Goal: Transaction & Acquisition: Purchase product/service

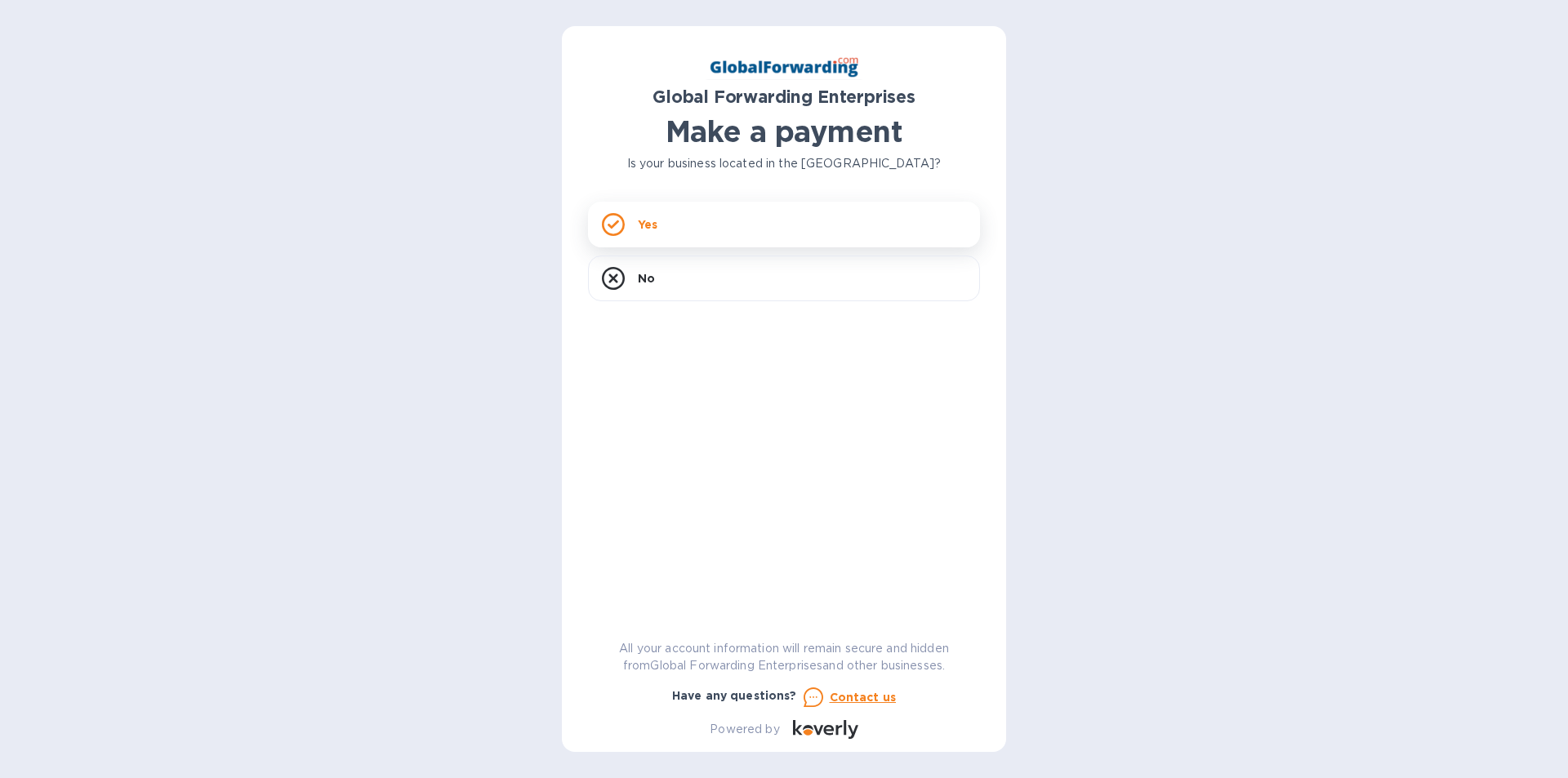
click at [640, 217] on p "Yes" at bounding box center [647, 224] width 19 height 16
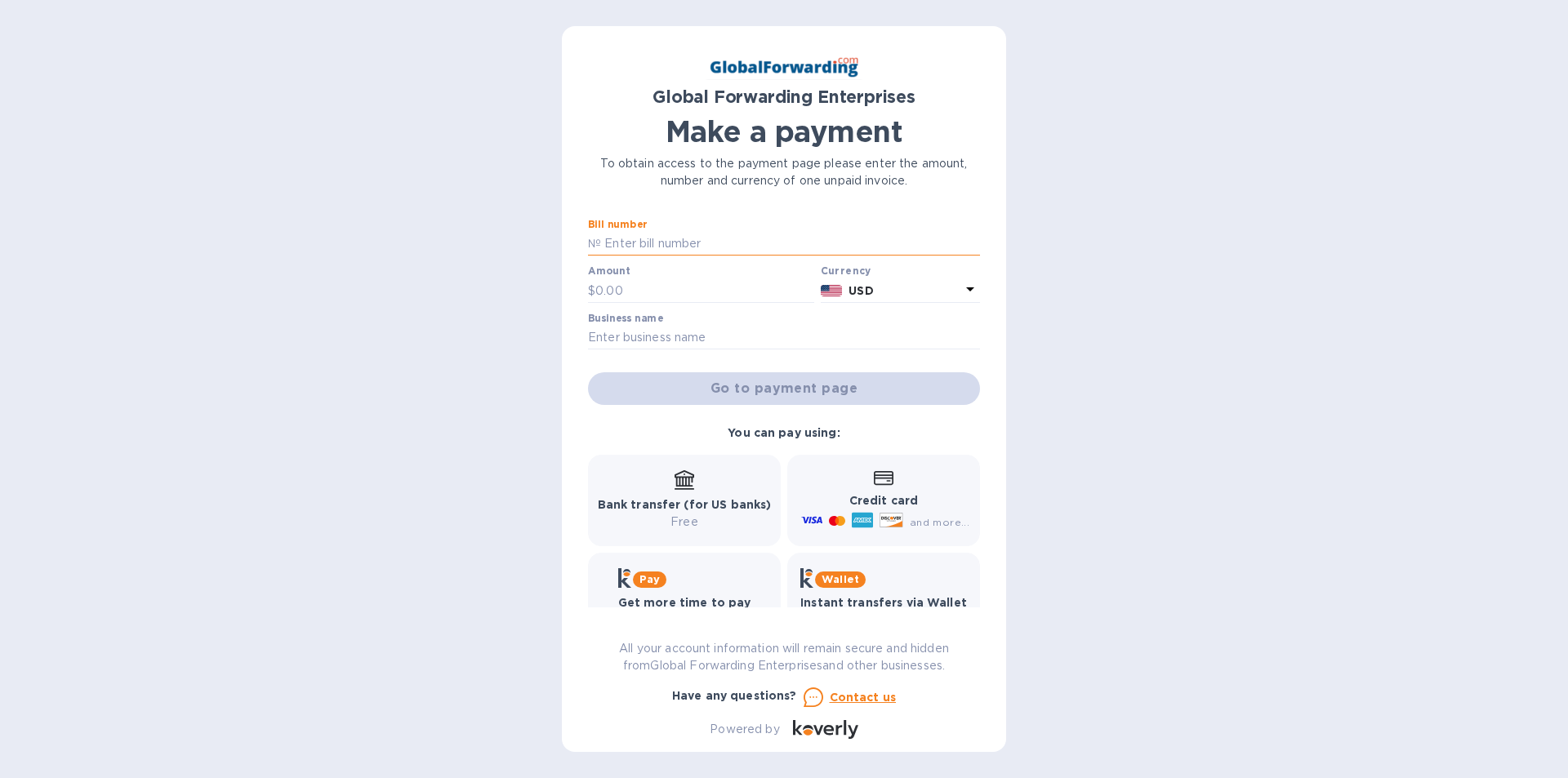
click at [623, 238] on input "text" at bounding box center [790, 243] width 379 height 24
type input "S"
paste input "72200578ZJ15"
type input "72200578ZJ15"
click at [608, 293] on input "text" at bounding box center [704, 291] width 219 height 24
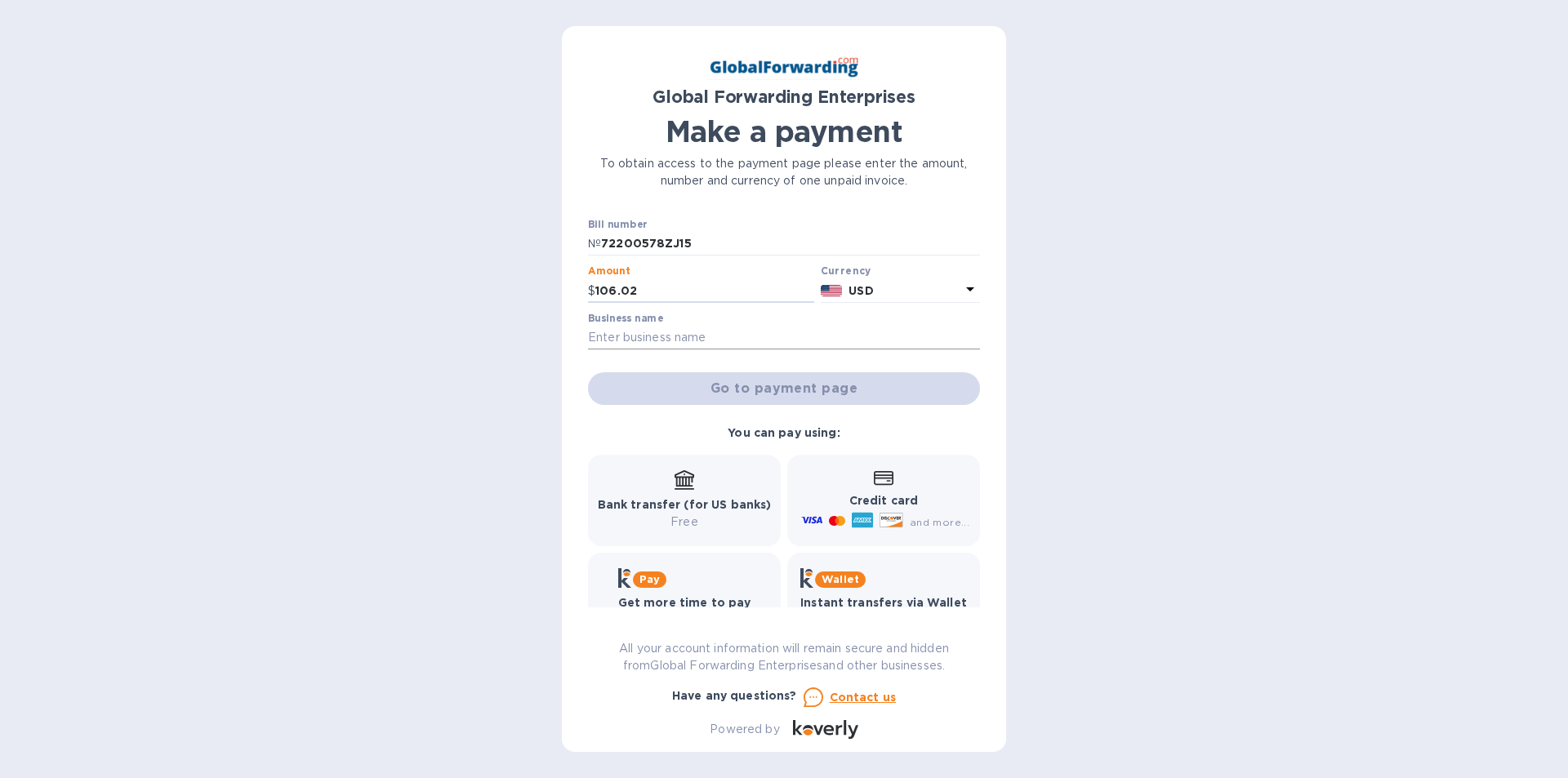
type input "106.02"
click at [617, 342] on input "text" at bounding box center [784, 338] width 392 height 24
type input "s"
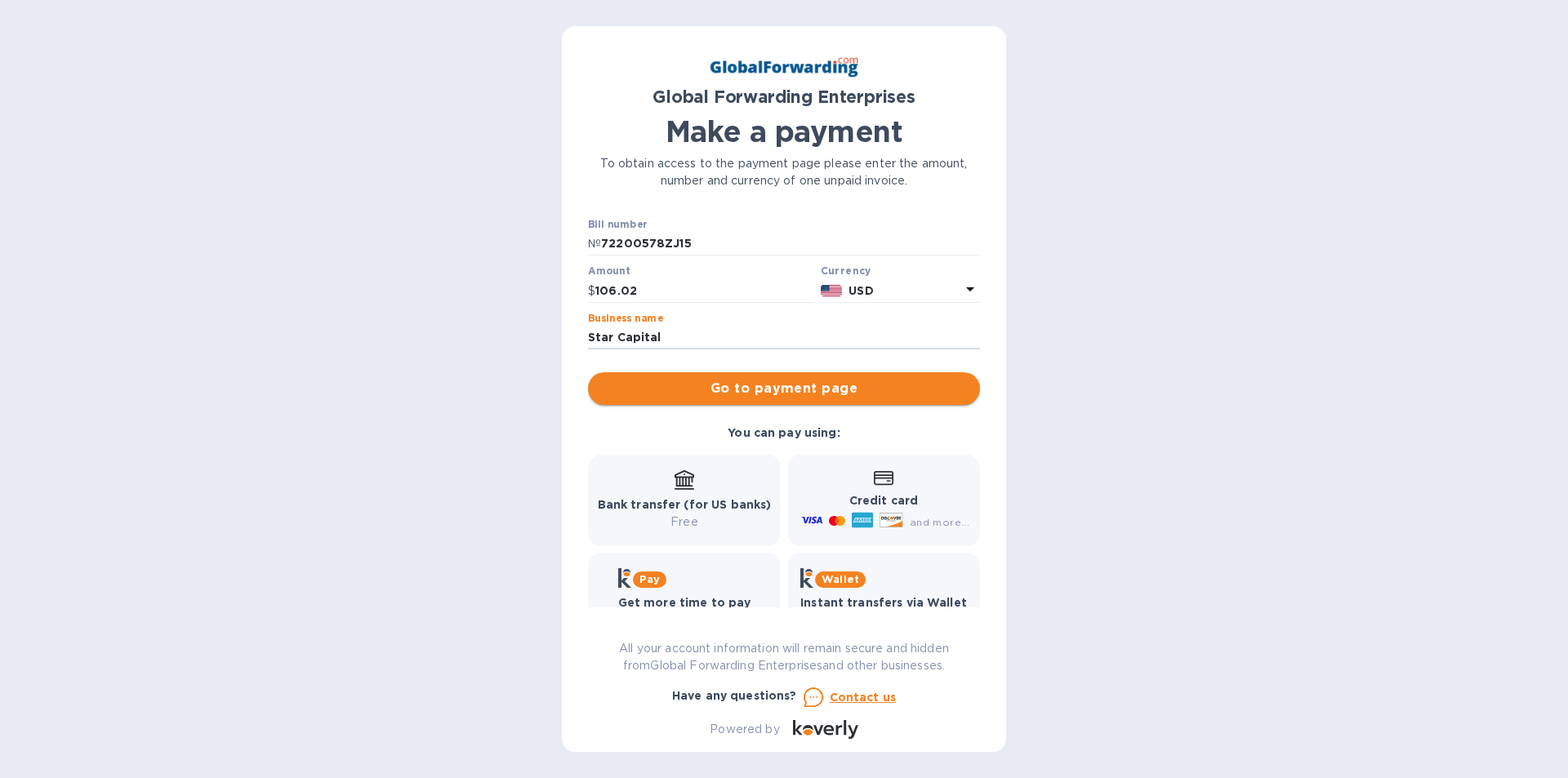
type input "Star Capital"
click at [805, 394] on span "Go to payment page" at bounding box center [784, 389] width 366 height 19
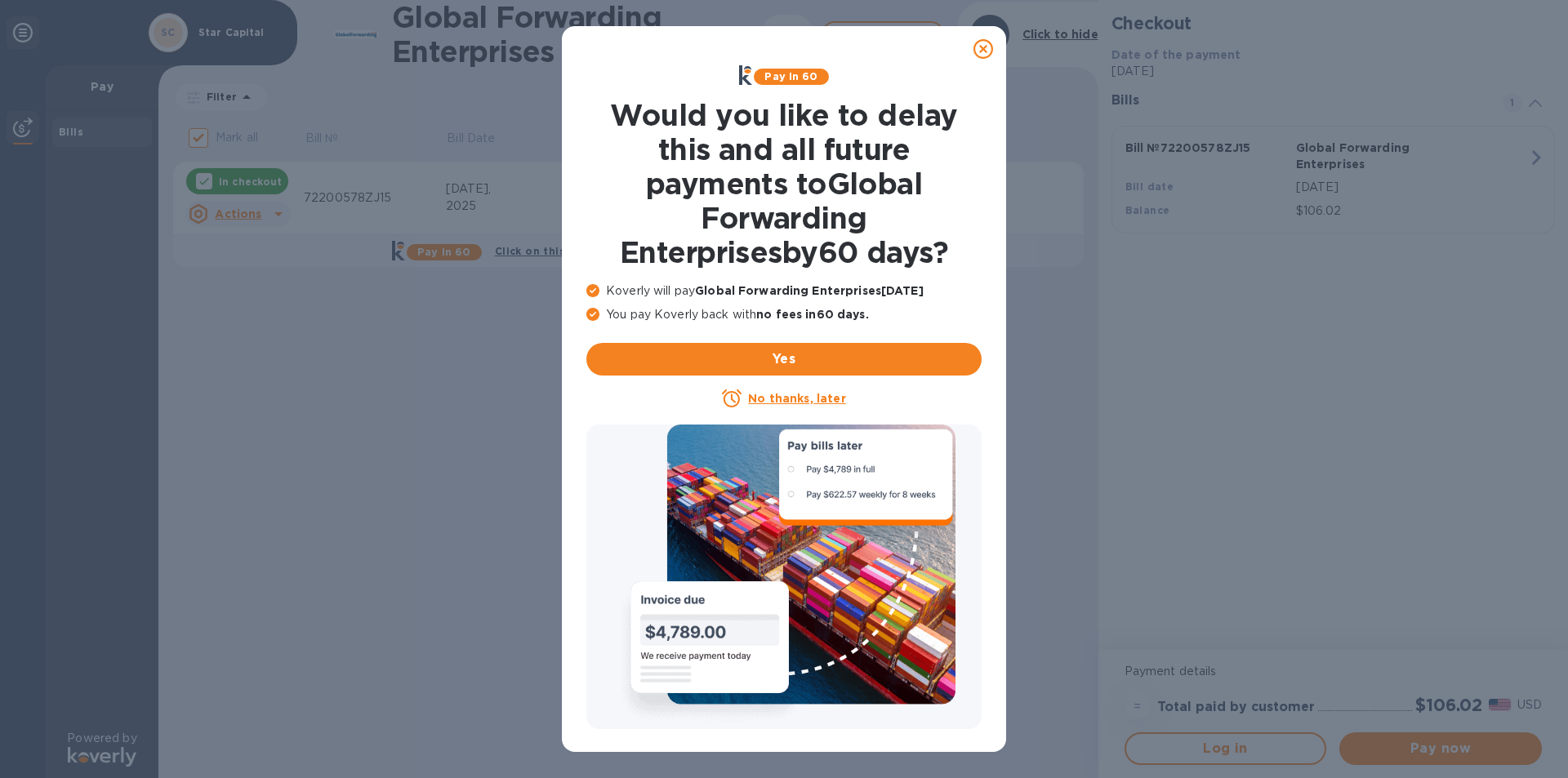
click at [980, 49] on icon at bounding box center [983, 49] width 19 height 19
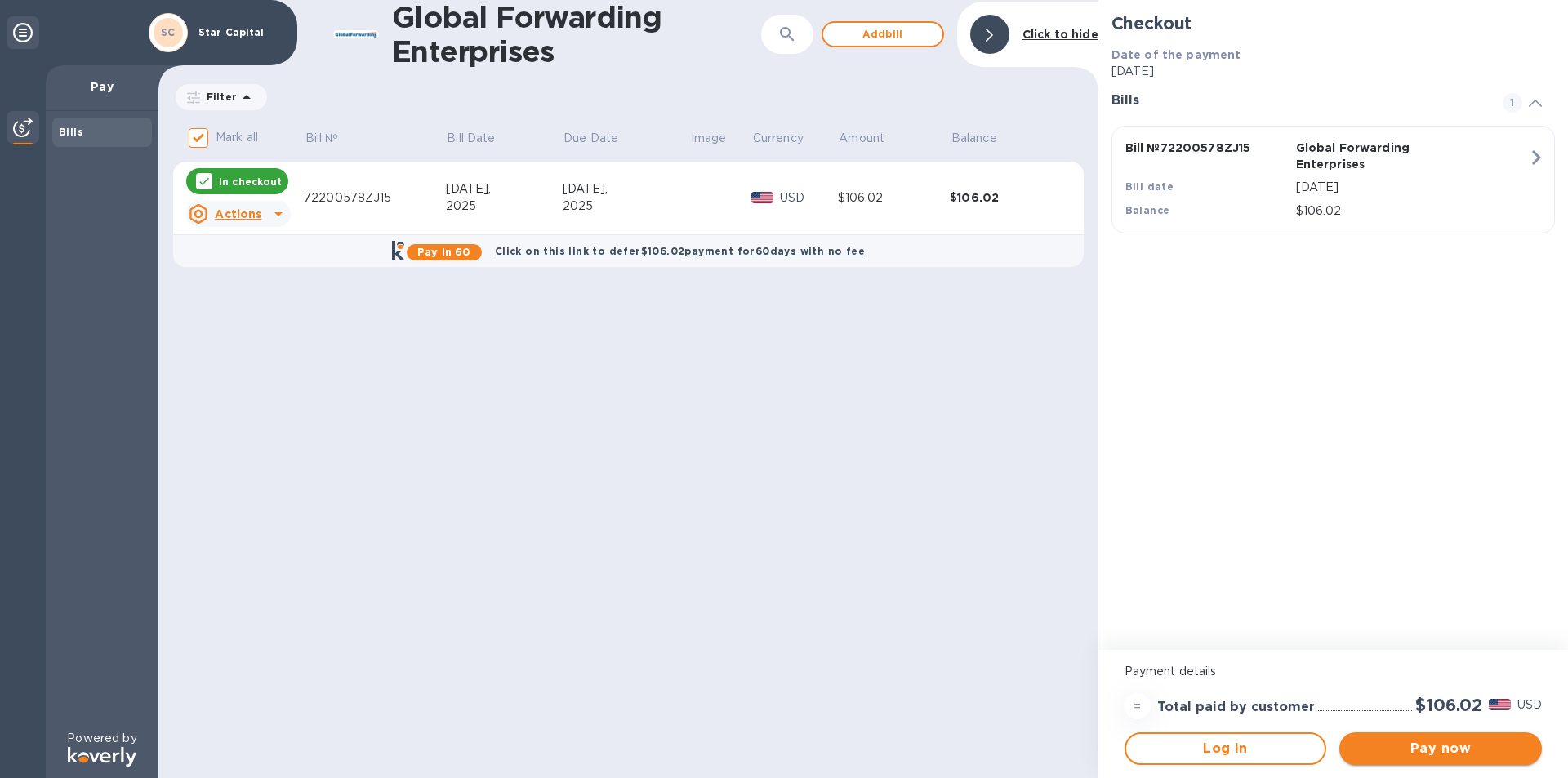
click at [1441, 750] on span "Pay now" at bounding box center [1440, 749] width 177 height 19
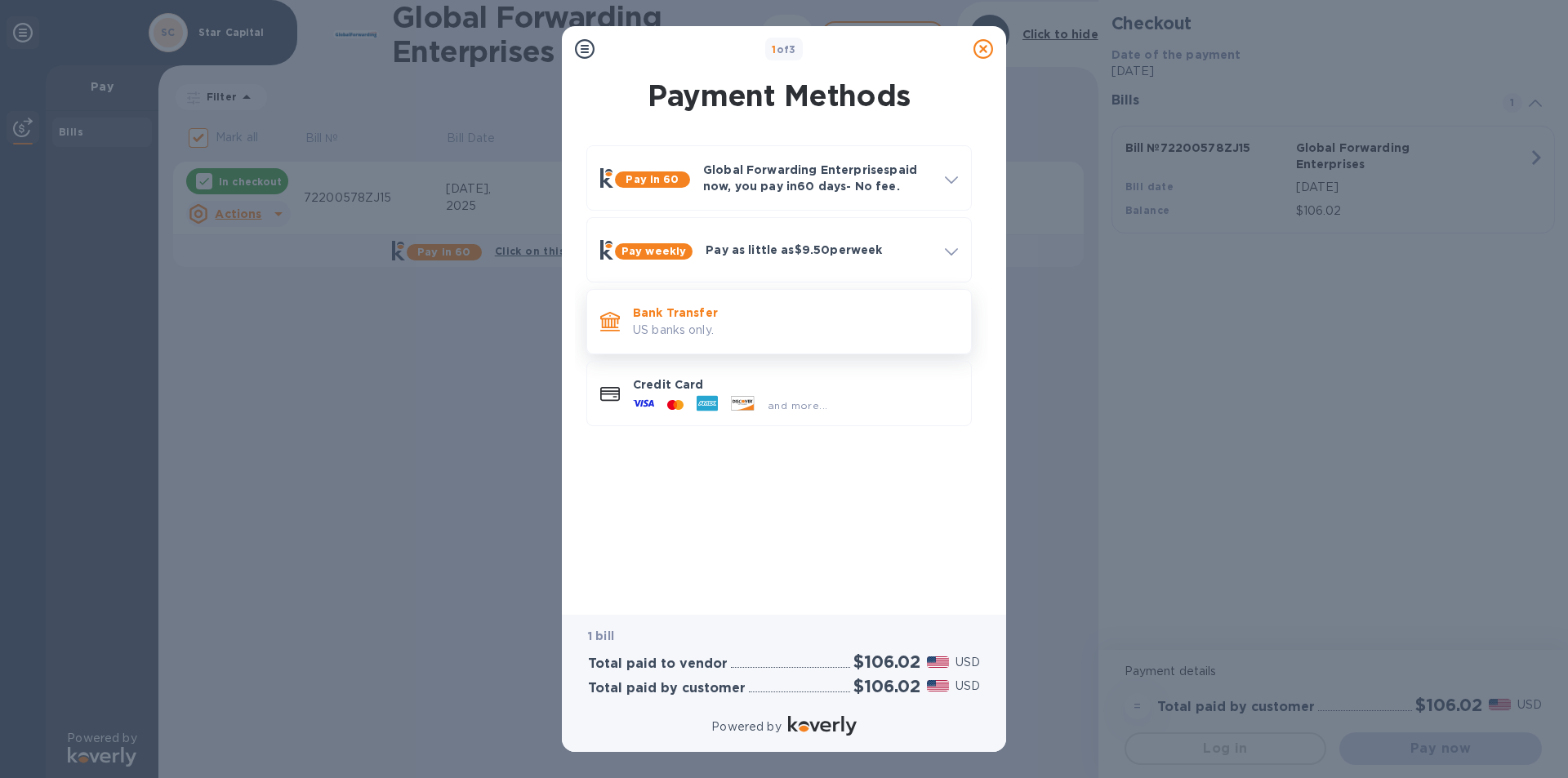
click at [691, 316] on p "Bank Transfer" at bounding box center [795, 313] width 325 height 16
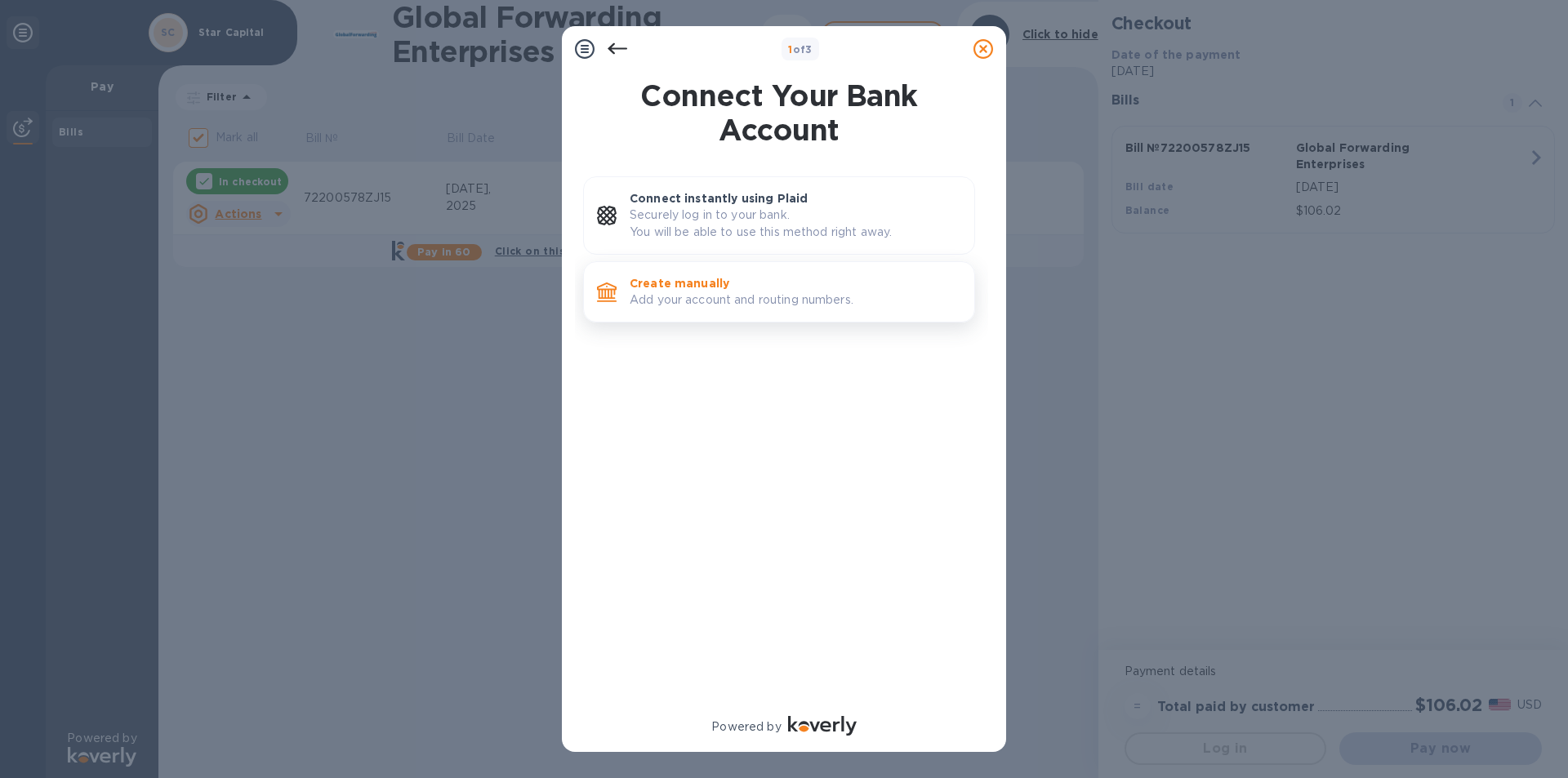
click at [718, 277] on p "Create manually" at bounding box center [795, 283] width 332 height 16
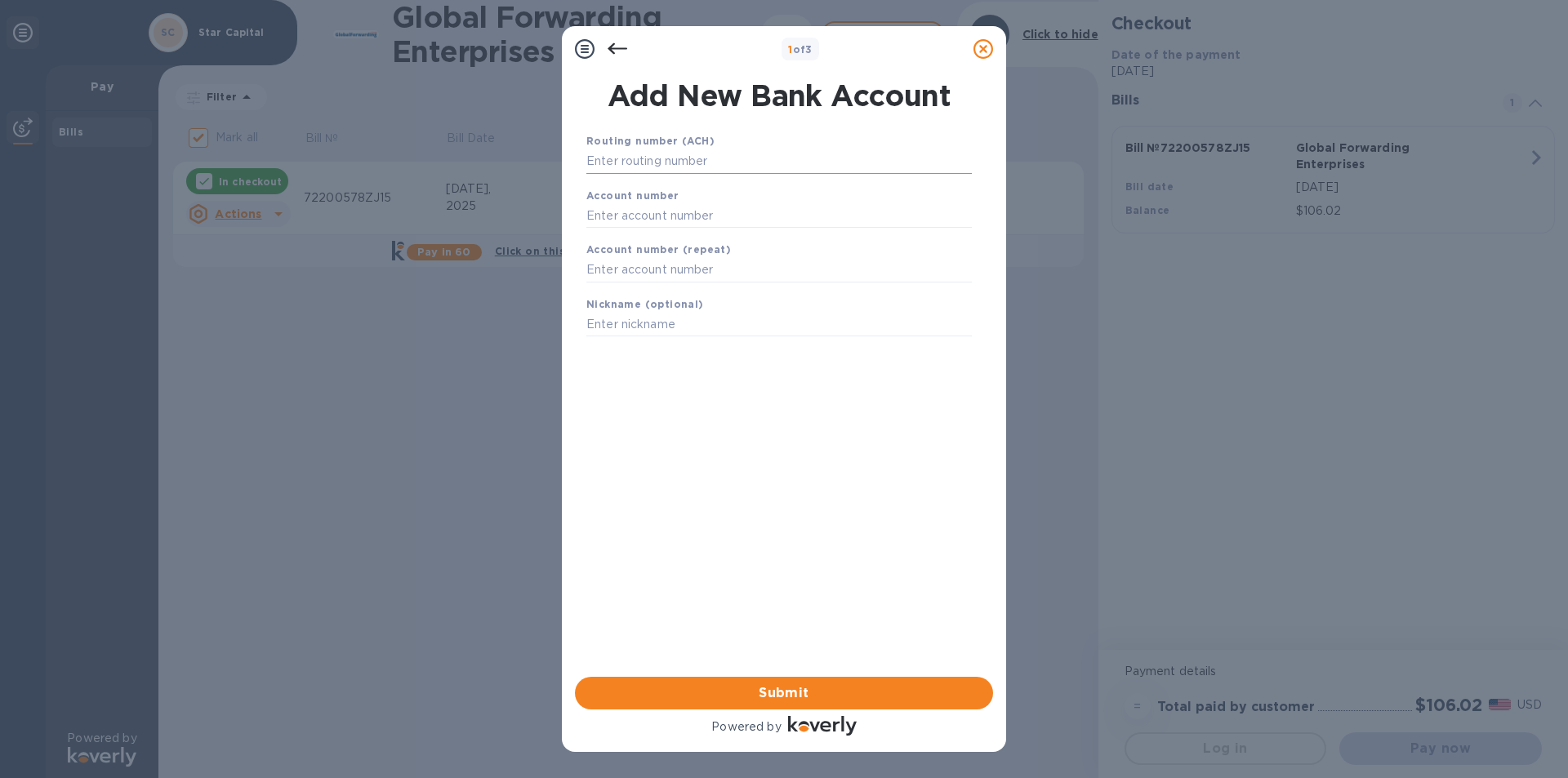
click at [632, 168] on input "text" at bounding box center [779, 161] width 385 height 24
type input "021407912"
click at [635, 235] on input "text" at bounding box center [779, 236] width 385 height 24
type input "7057156427"
click at [634, 291] on input "text" at bounding box center [779, 291] width 385 height 24
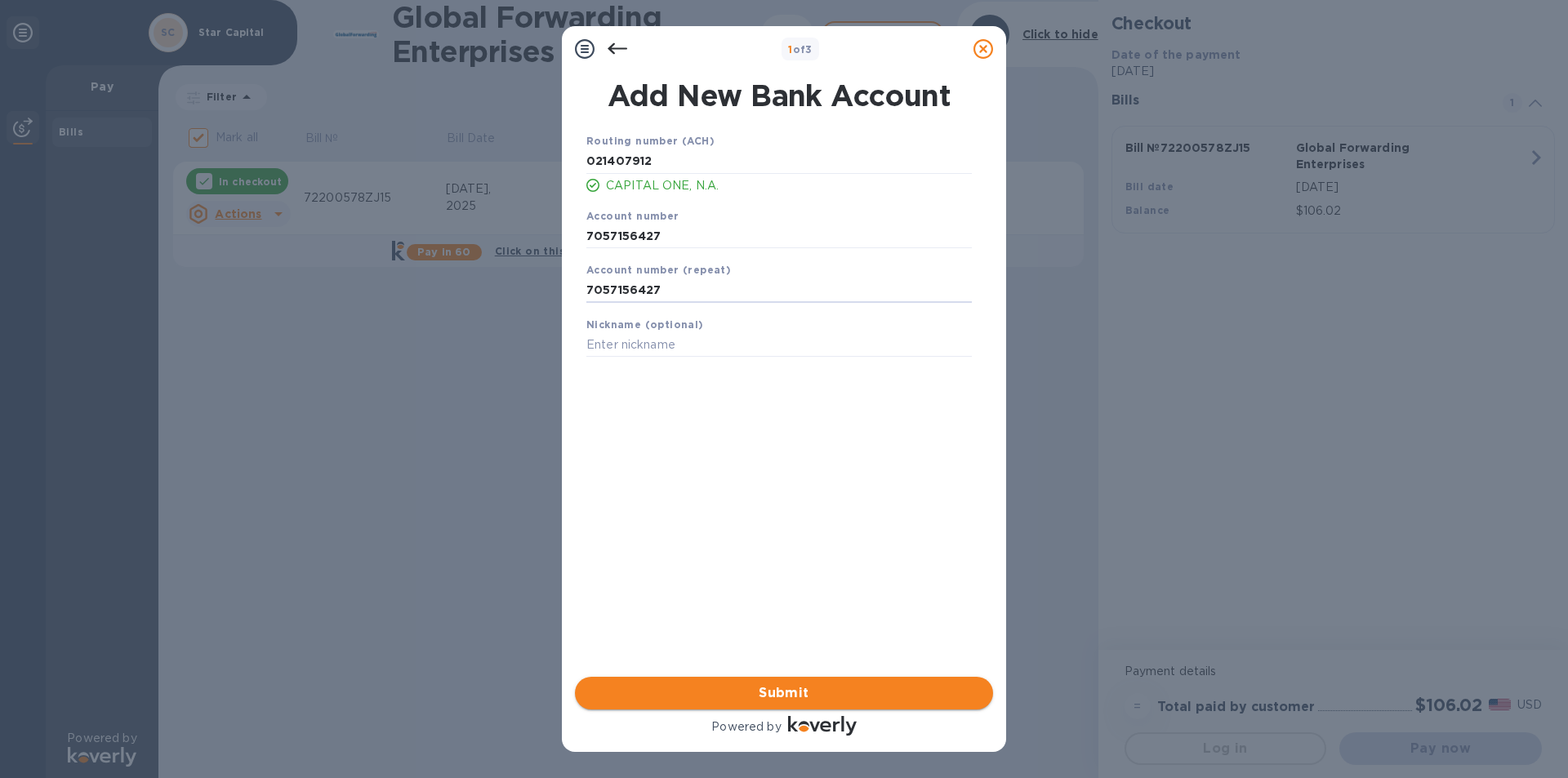
type input "7057156427"
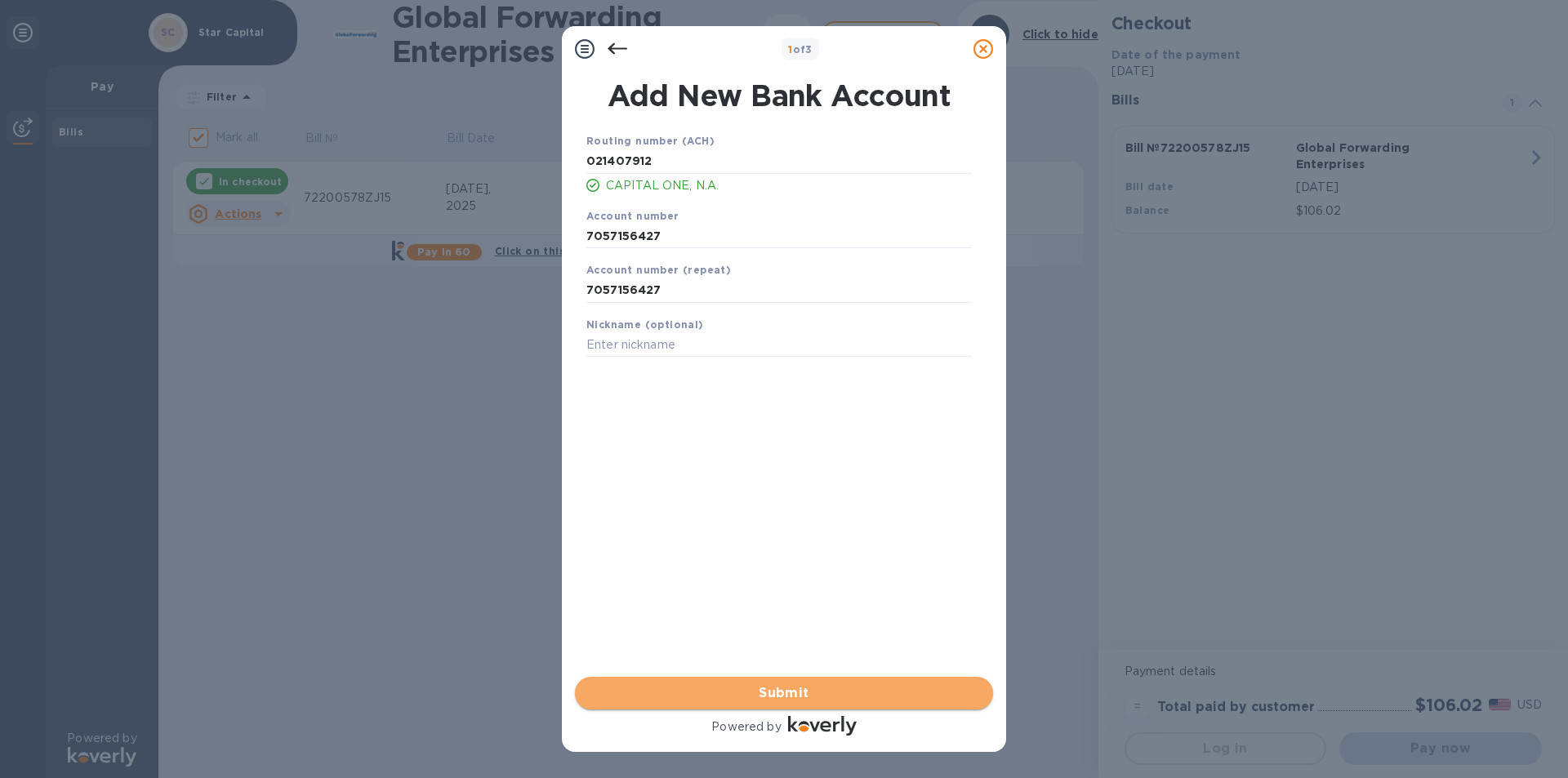
click at [792, 701] on span "Submit" at bounding box center [784, 693] width 392 height 19
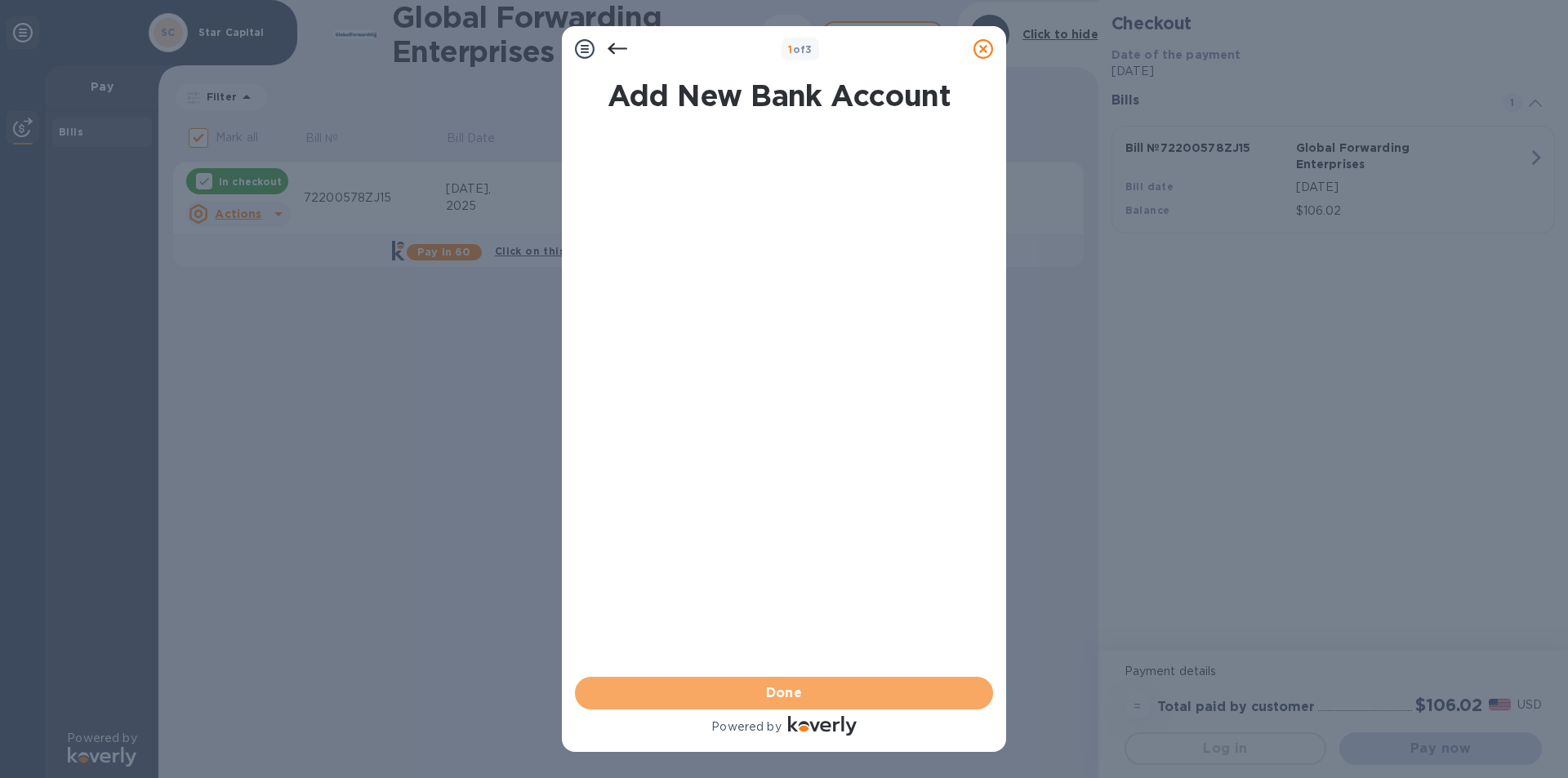
drag, startPoint x: 820, startPoint y: 698, endPoint x: 880, endPoint y: 634, distance: 87.7
click at [820, 698] on span "Done" at bounding box center [784, 693] width 392 height 19
